Goal: Register for event/course

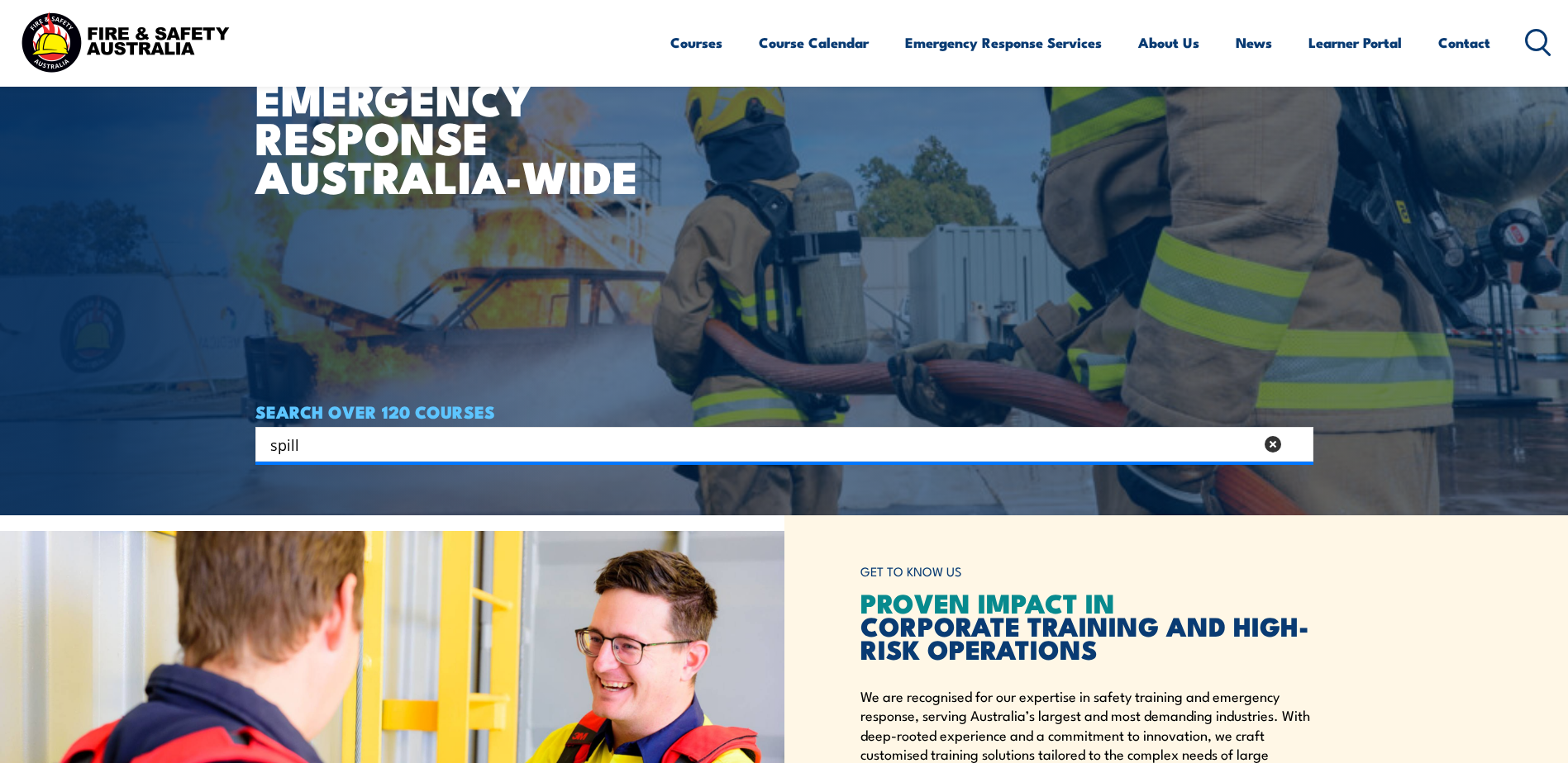
type input "spill"
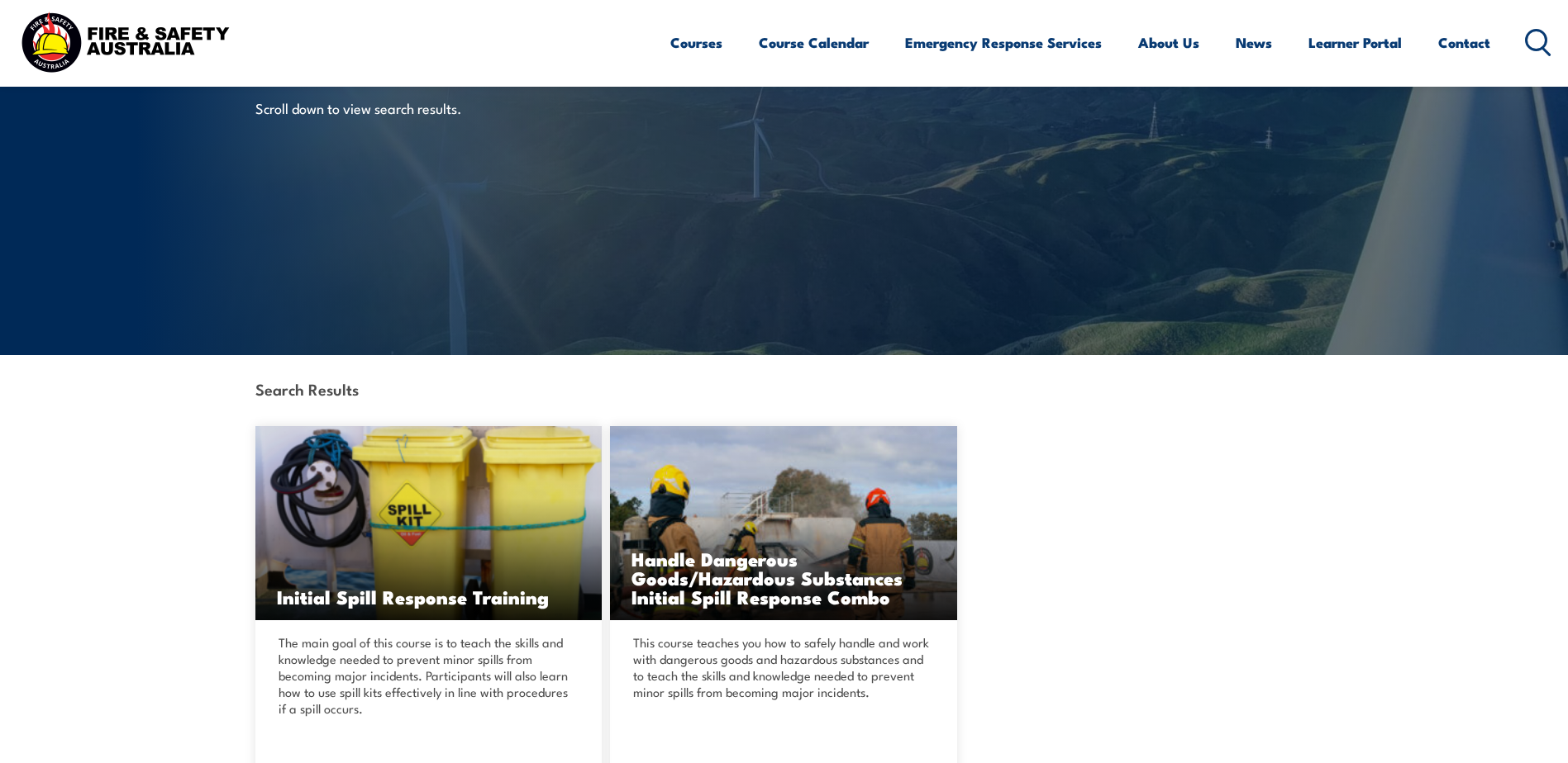
scroll to position [247, 0]
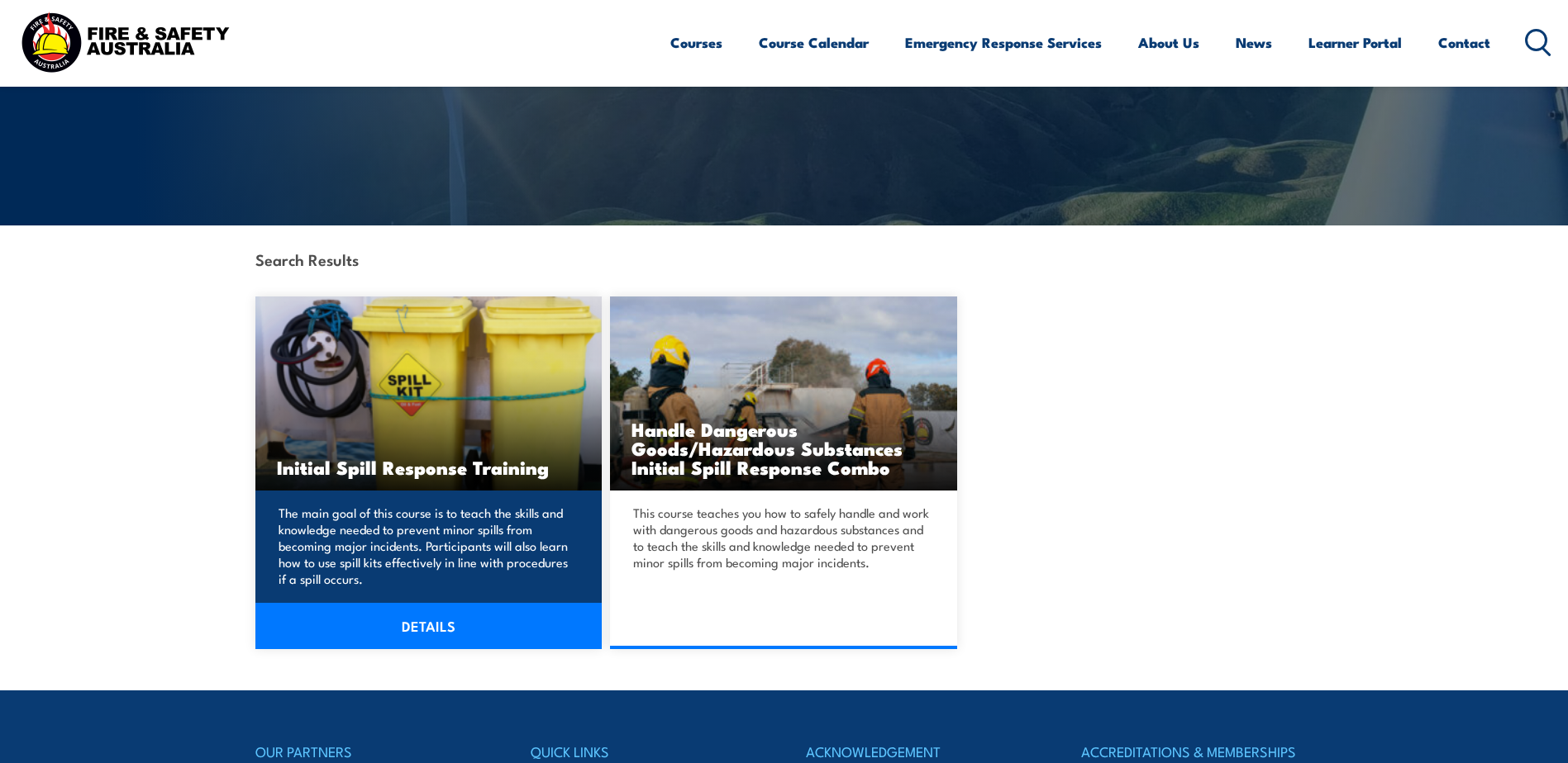
click at [424, 465] on h3 "Initial Spill Response Training" at bounding box center [429, 466] width 304 height 19
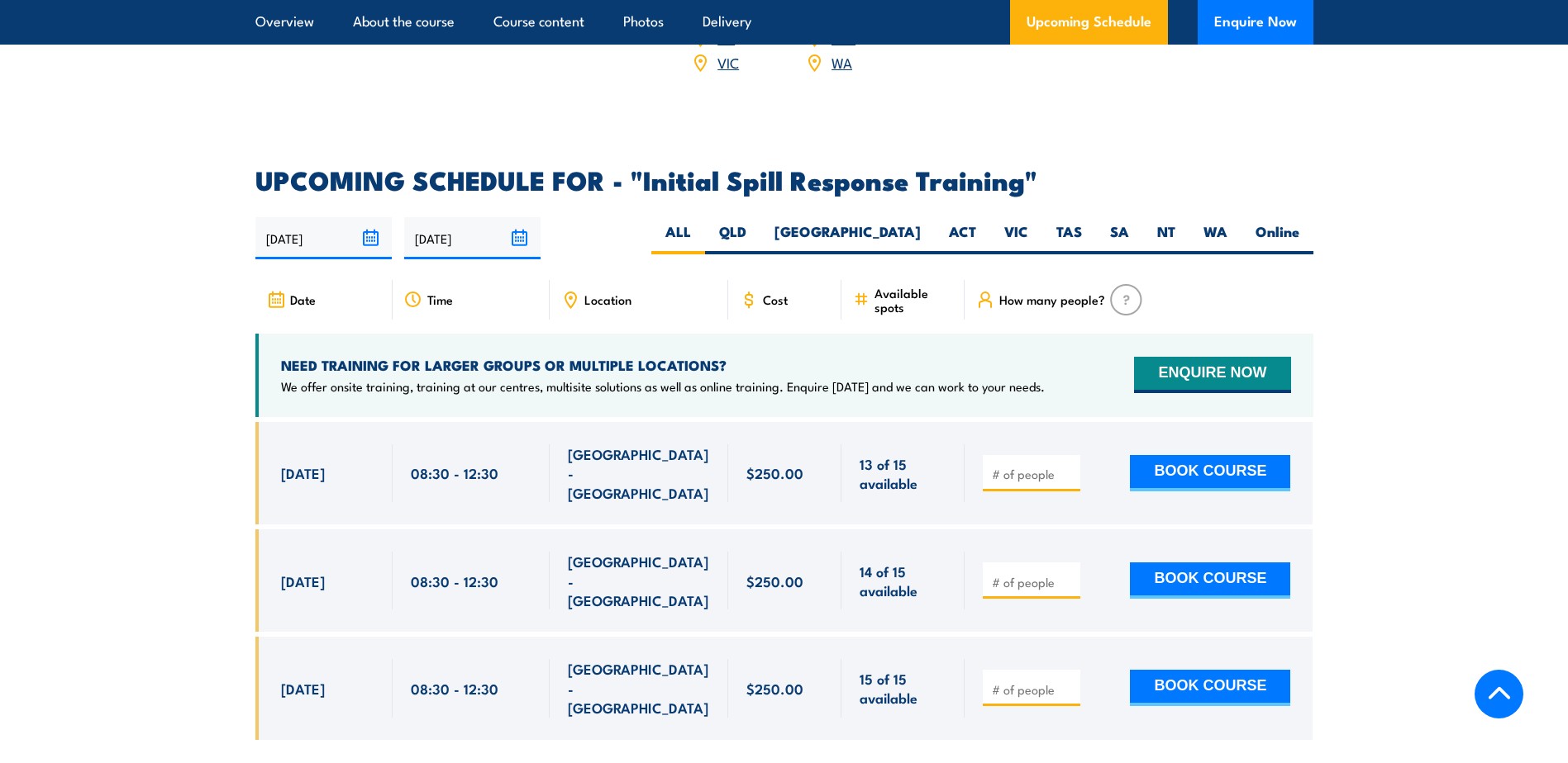
scroll to position [2313, 0]
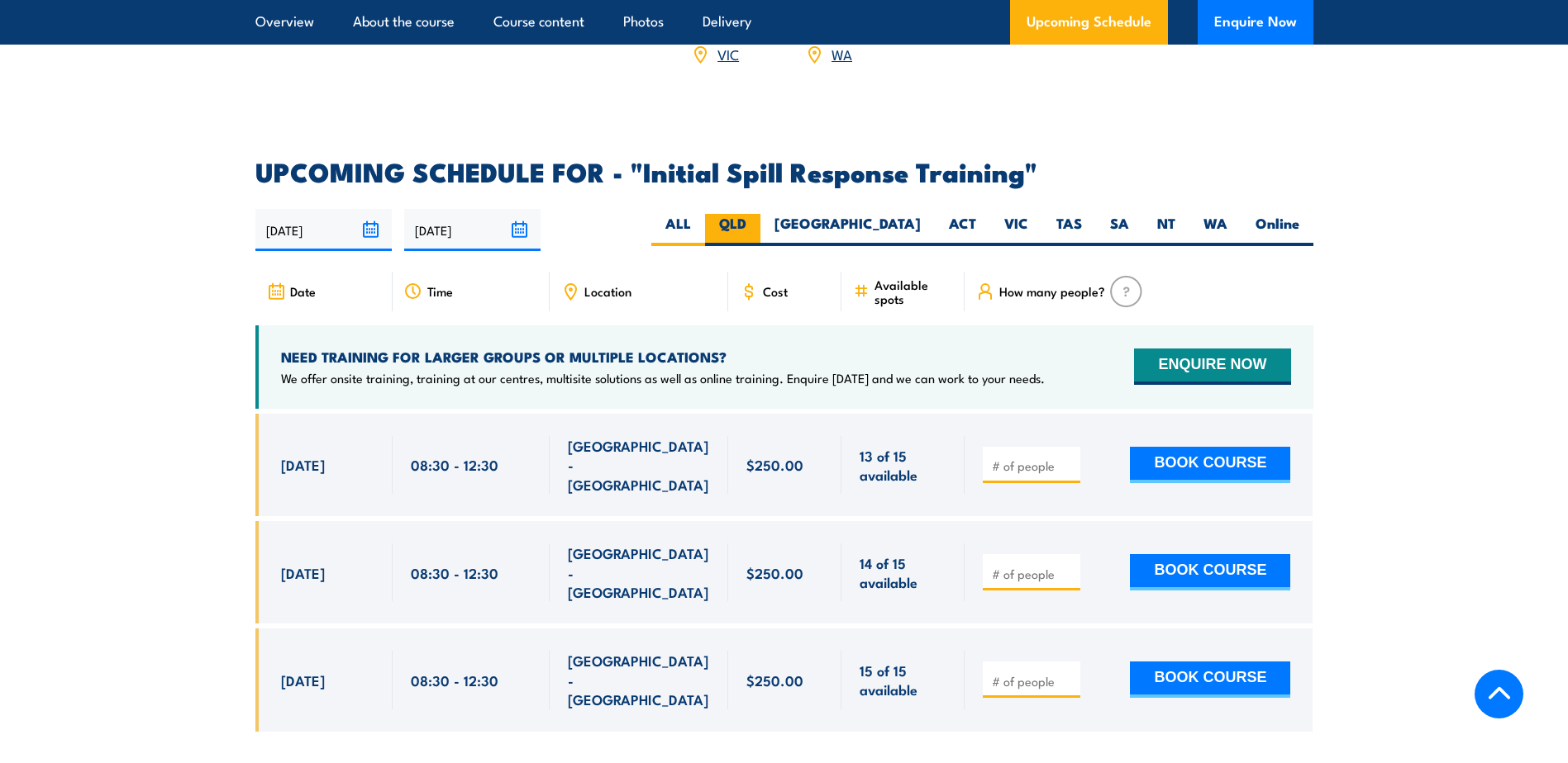
click at [761, 214] on label "QLD" at bounding box center [733, 230] width 55 height 32
click at [757, 214] on input "QLD" at bounding box center [752, 219] width 11 height 11
radio input "true"
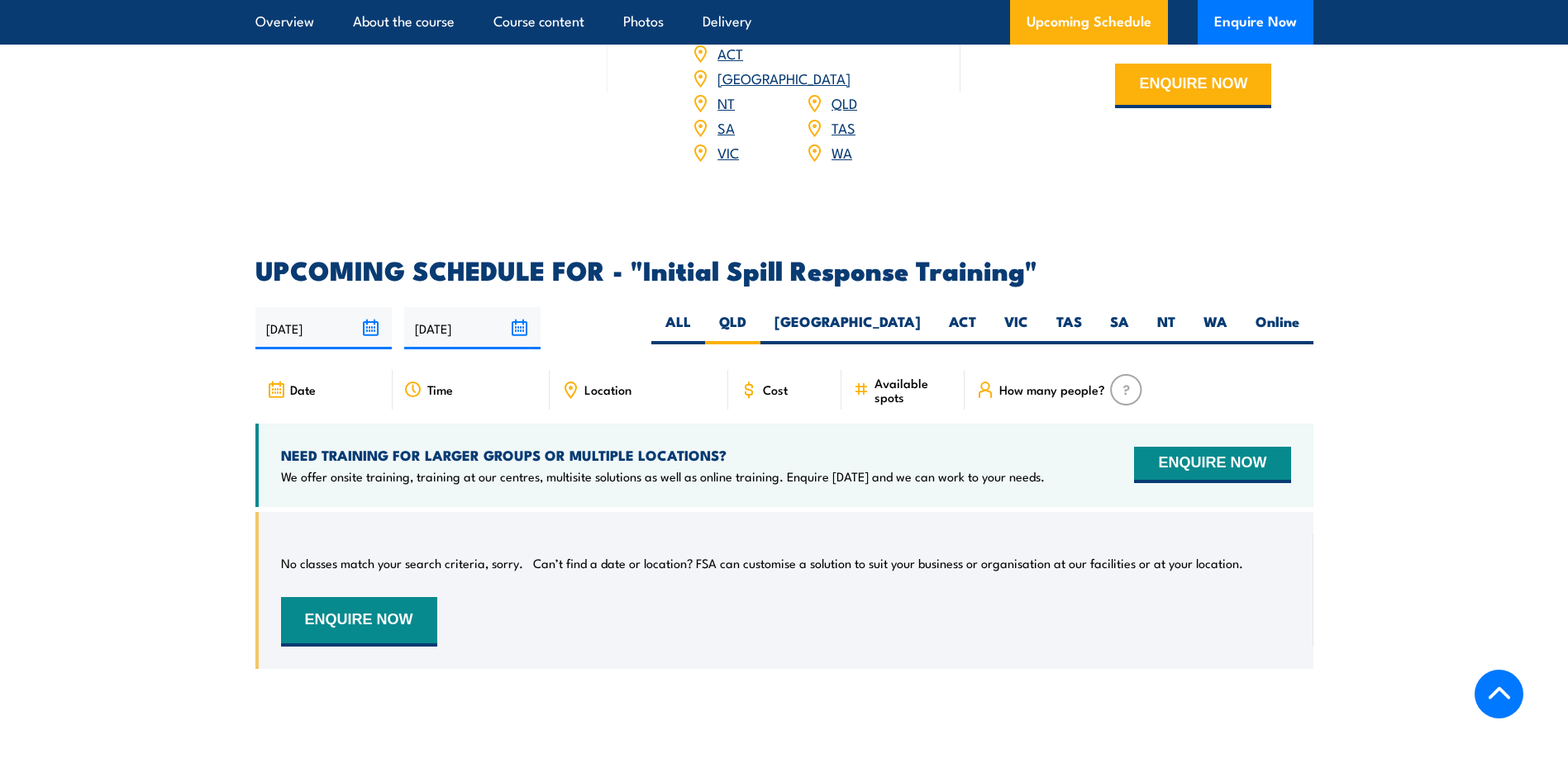
scroll to position [2034, 0]
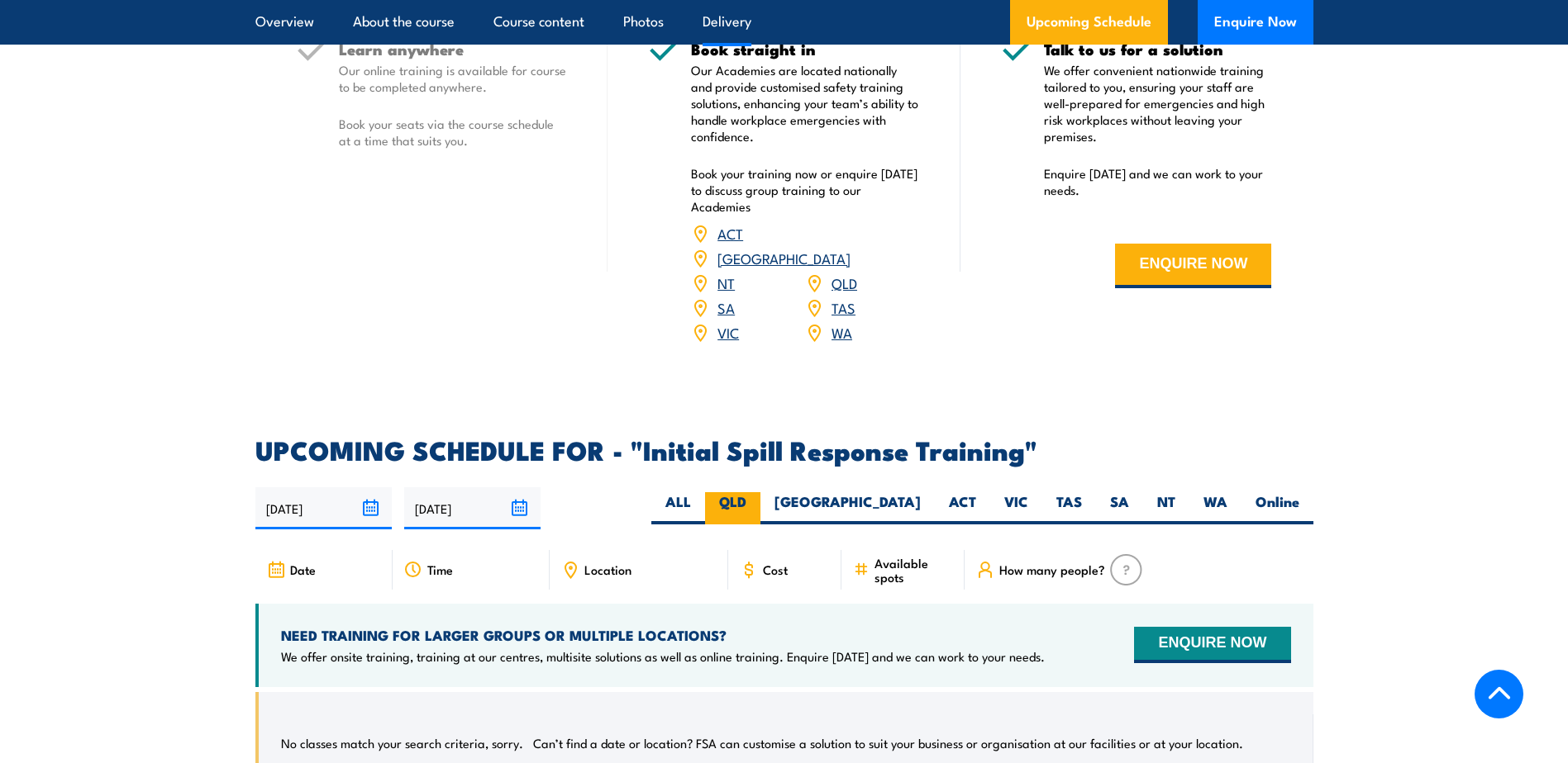
click at [761, 492] on label "QLD" at bounding box center [733, 508] width 55 height 32
click at [757, 492] on input "QLD" at bounding box center [752, 498] width 11 height 11
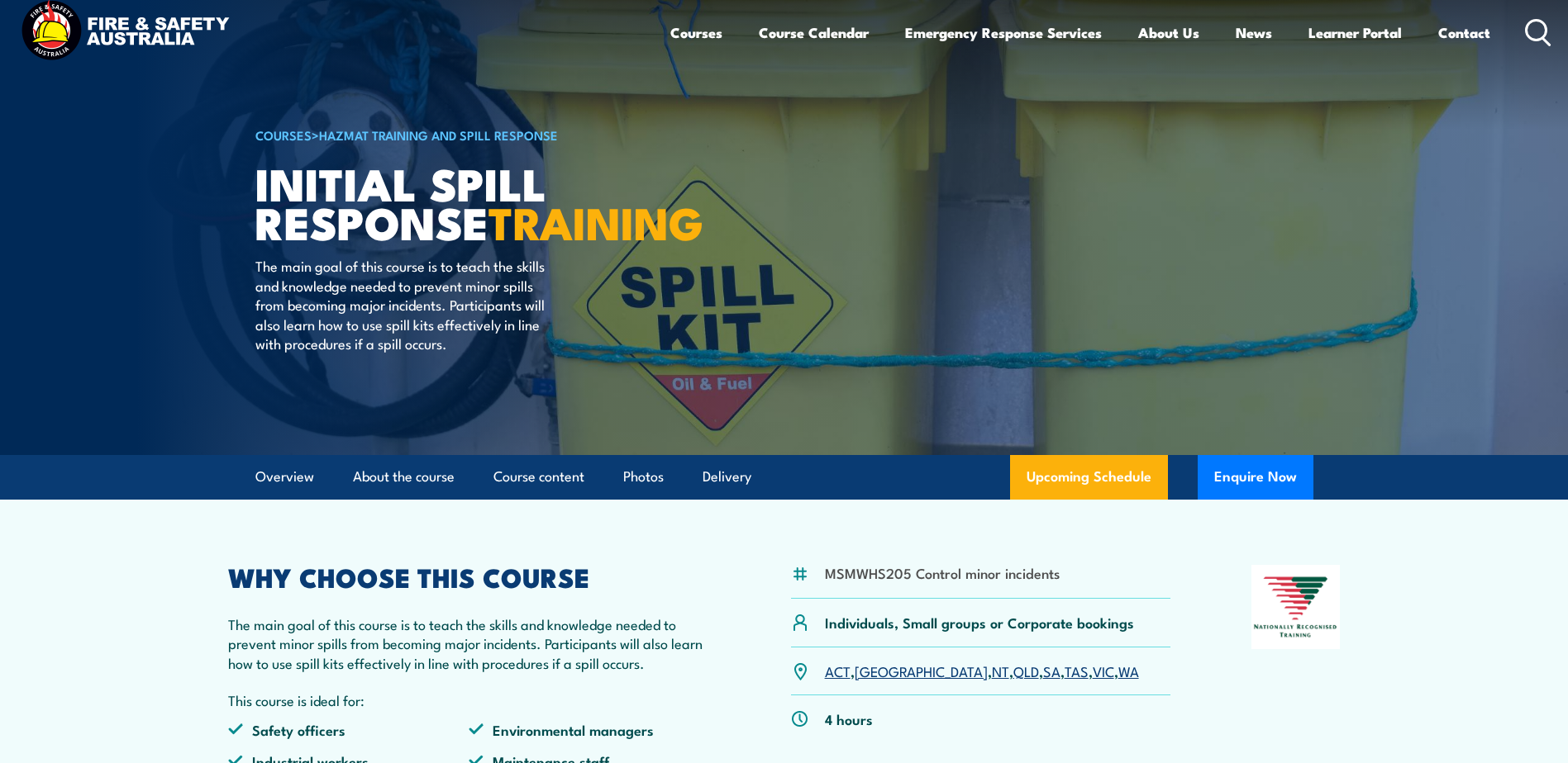
scroll to position [0, 0]
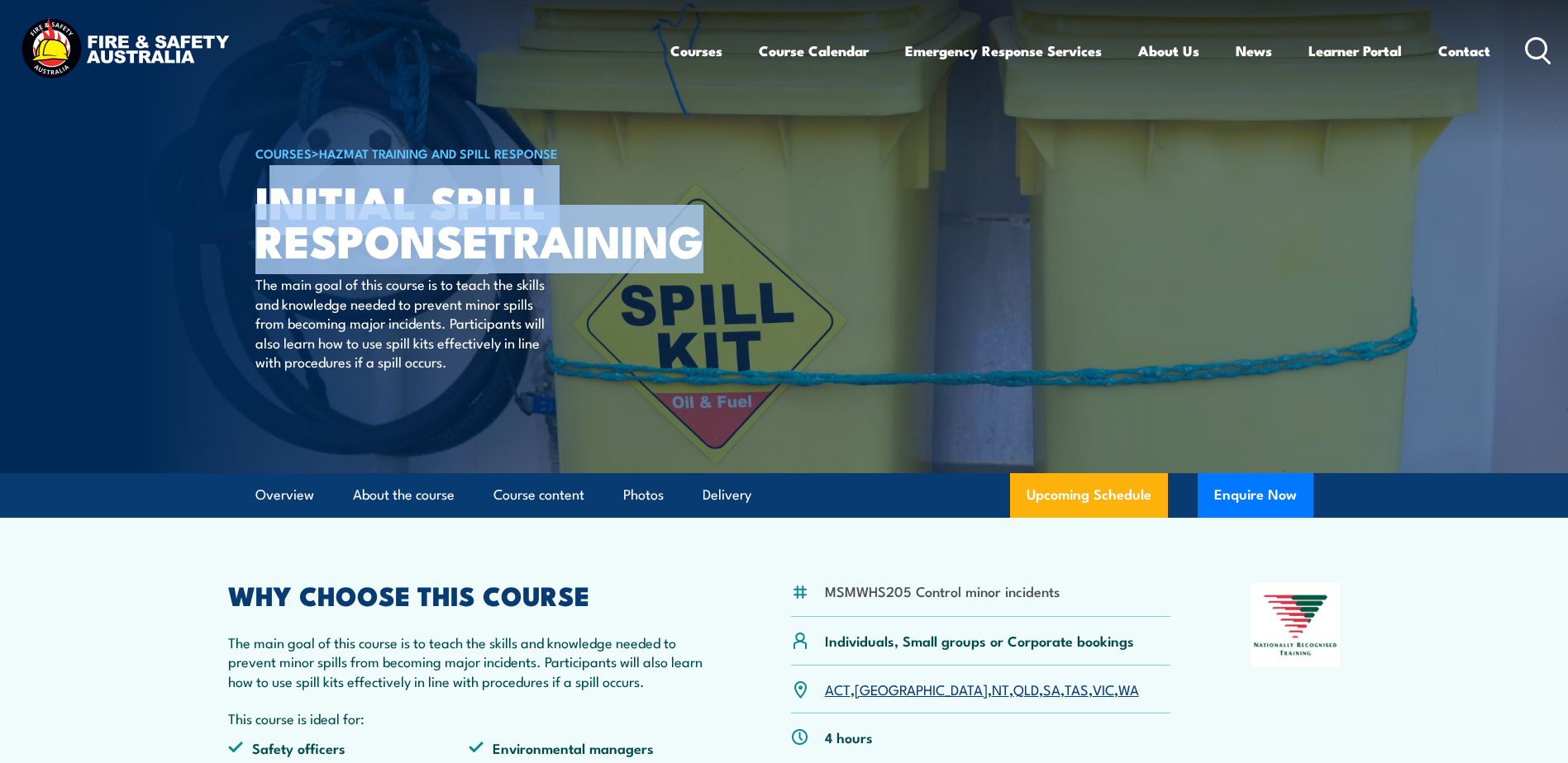
drag, startPoint x: 472, startPoint y: 279, endPoint x: 269, endPoint y: 211, distance: 214.1
click at [269, 211] on h1 "Initial Spill Response TRAINING" at bounding box center [459, 220] width 409 height 77
copy h1 "nitial Spill Response TRAINING"
